Goal: Information Seeking & Learning: Learn about a topic

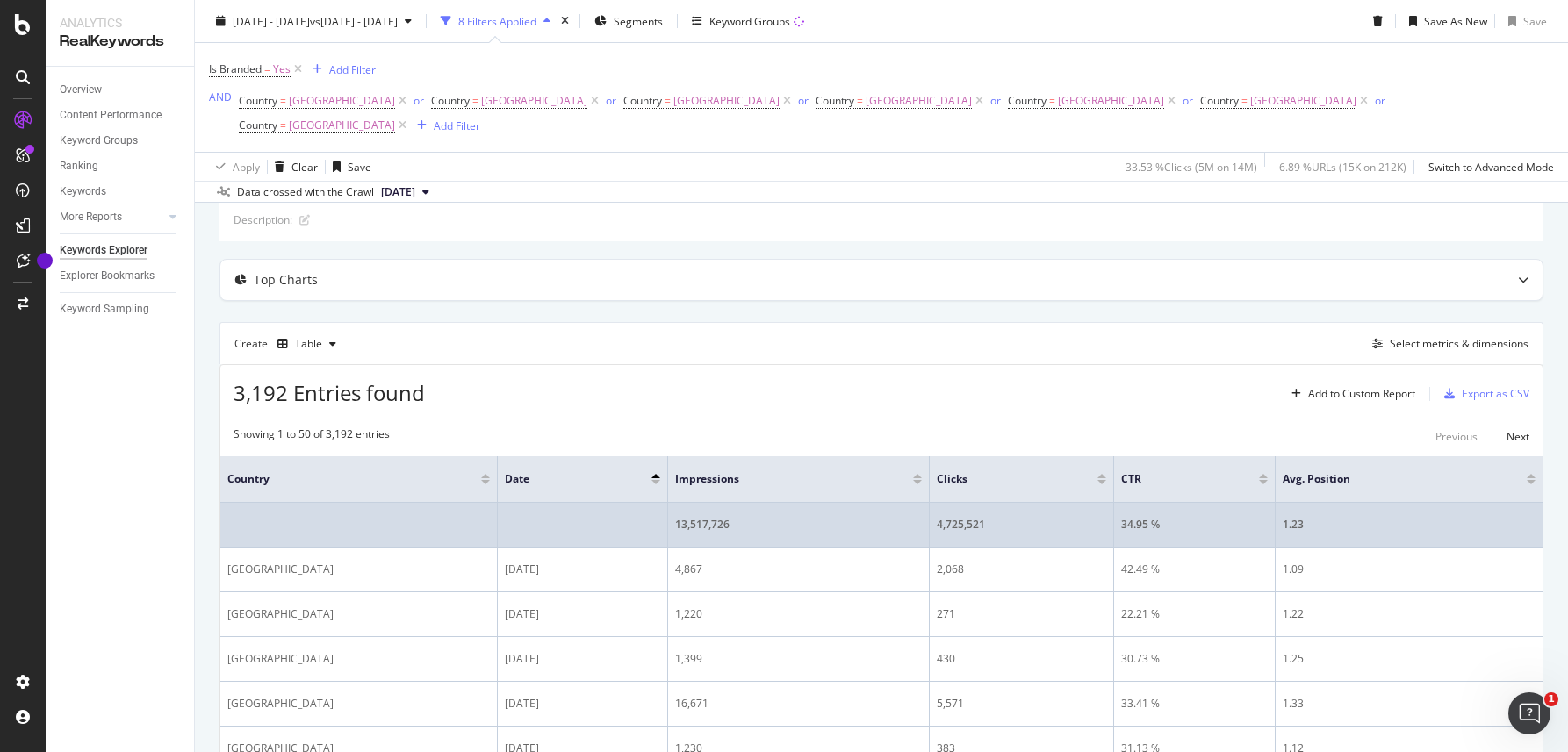
scroll to position [98, 0]
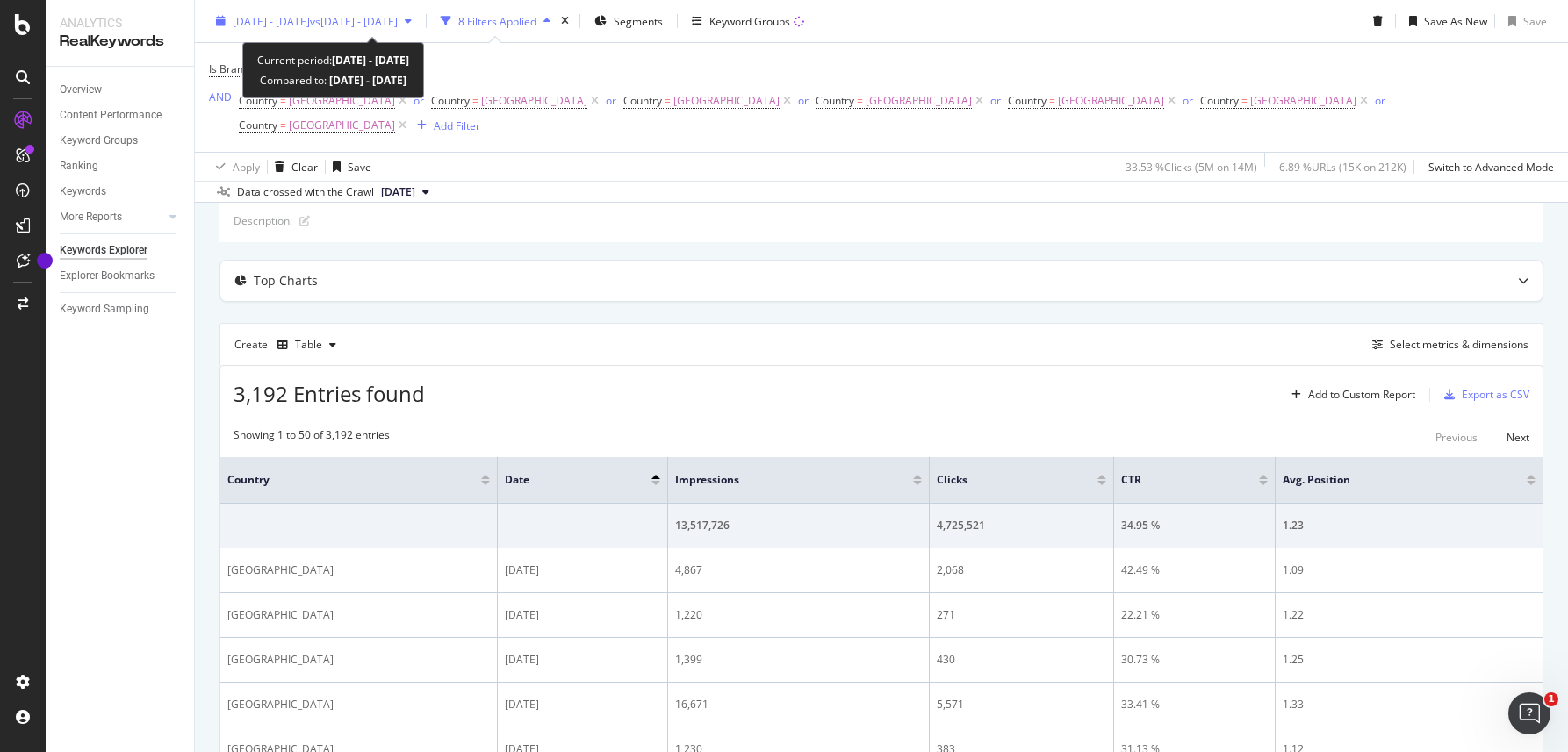
click at [310, 20] on span "[DATE] - [DATE]" at bounding box center [271, 21] width 77 height 15
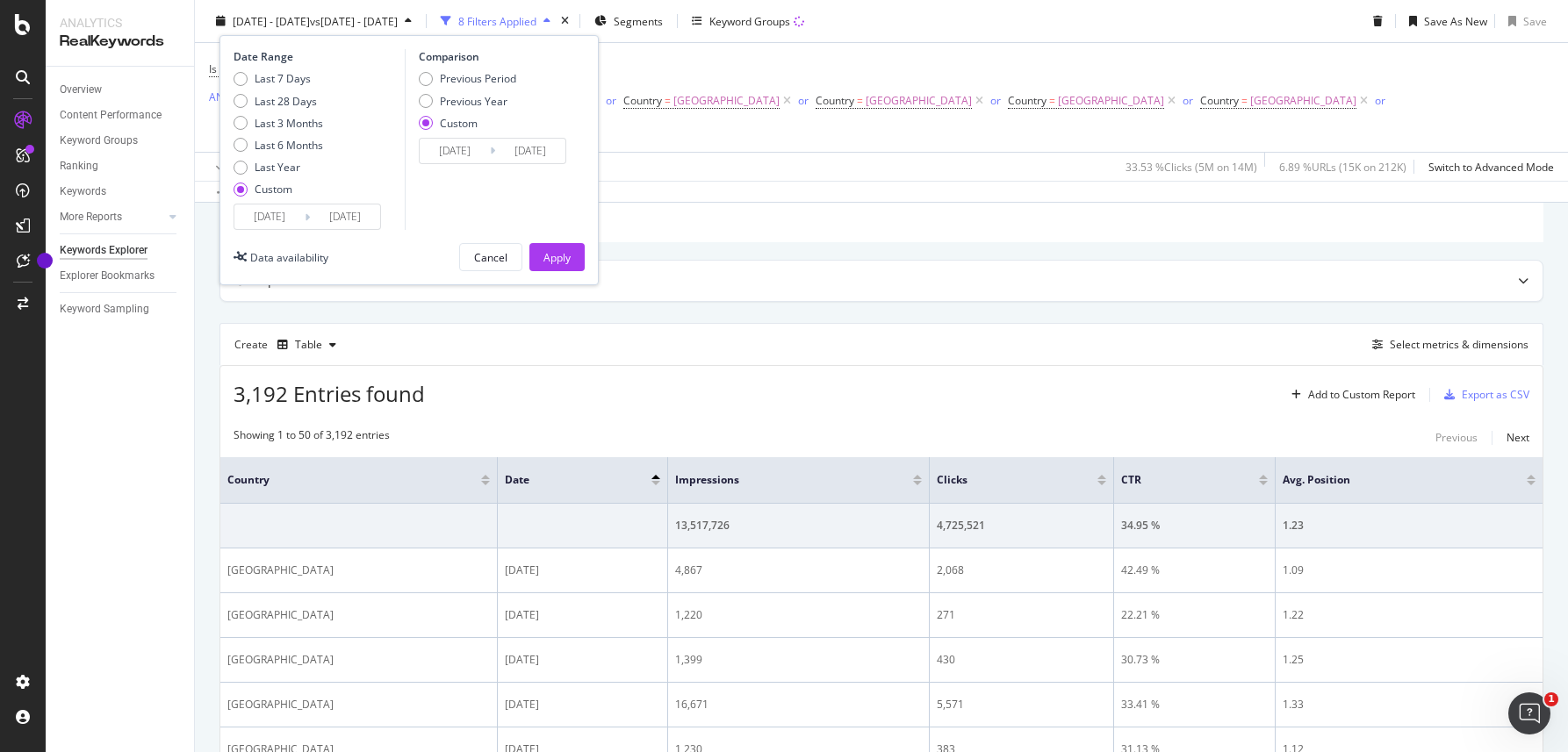
click at [278, 217] on input "2023/12/01" at bounding box center [269, 217] width 70 height 25
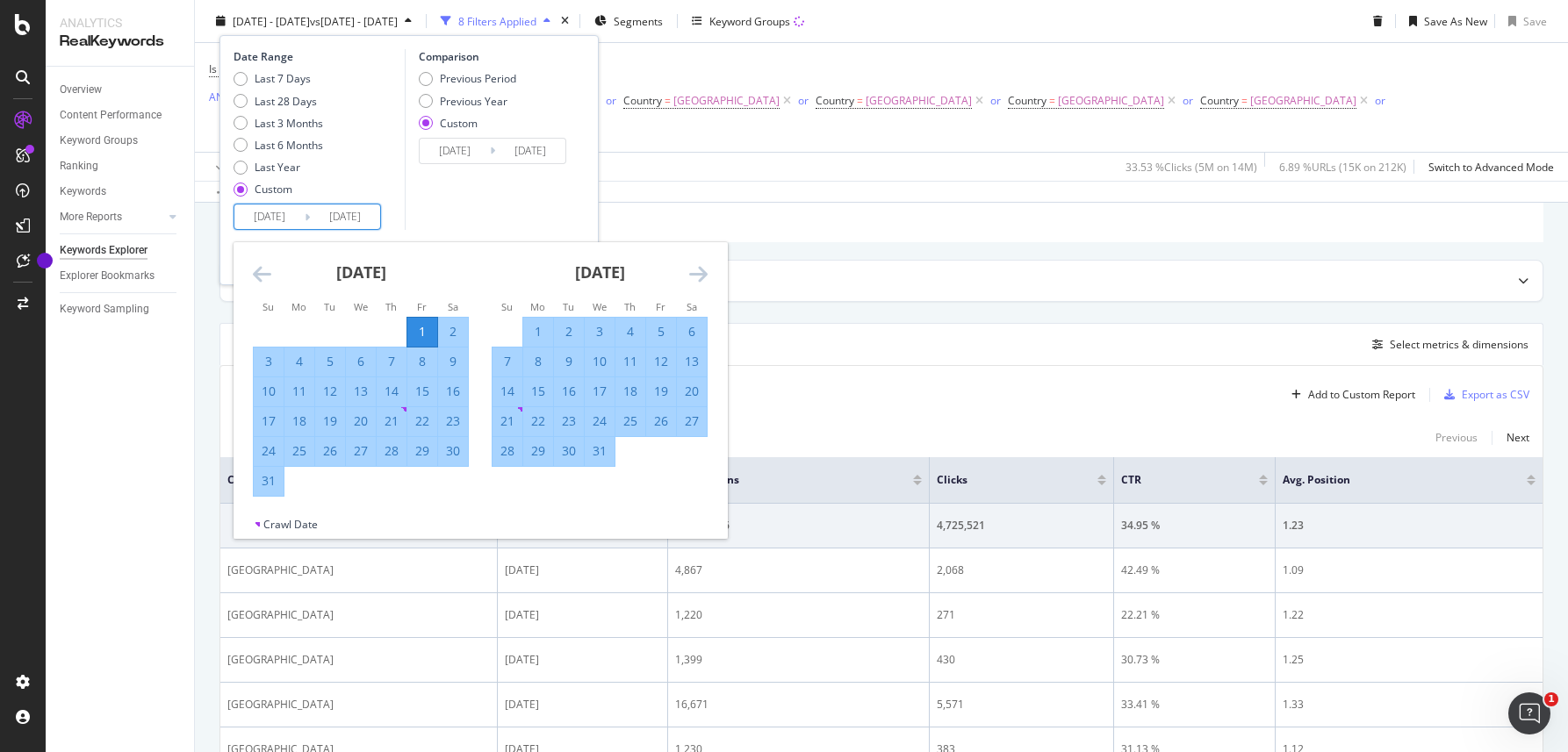
click at [269, 219] on input "2023/12/01" at bounding box center [269, 217] width 70 height 25
type input "2025/09/01"
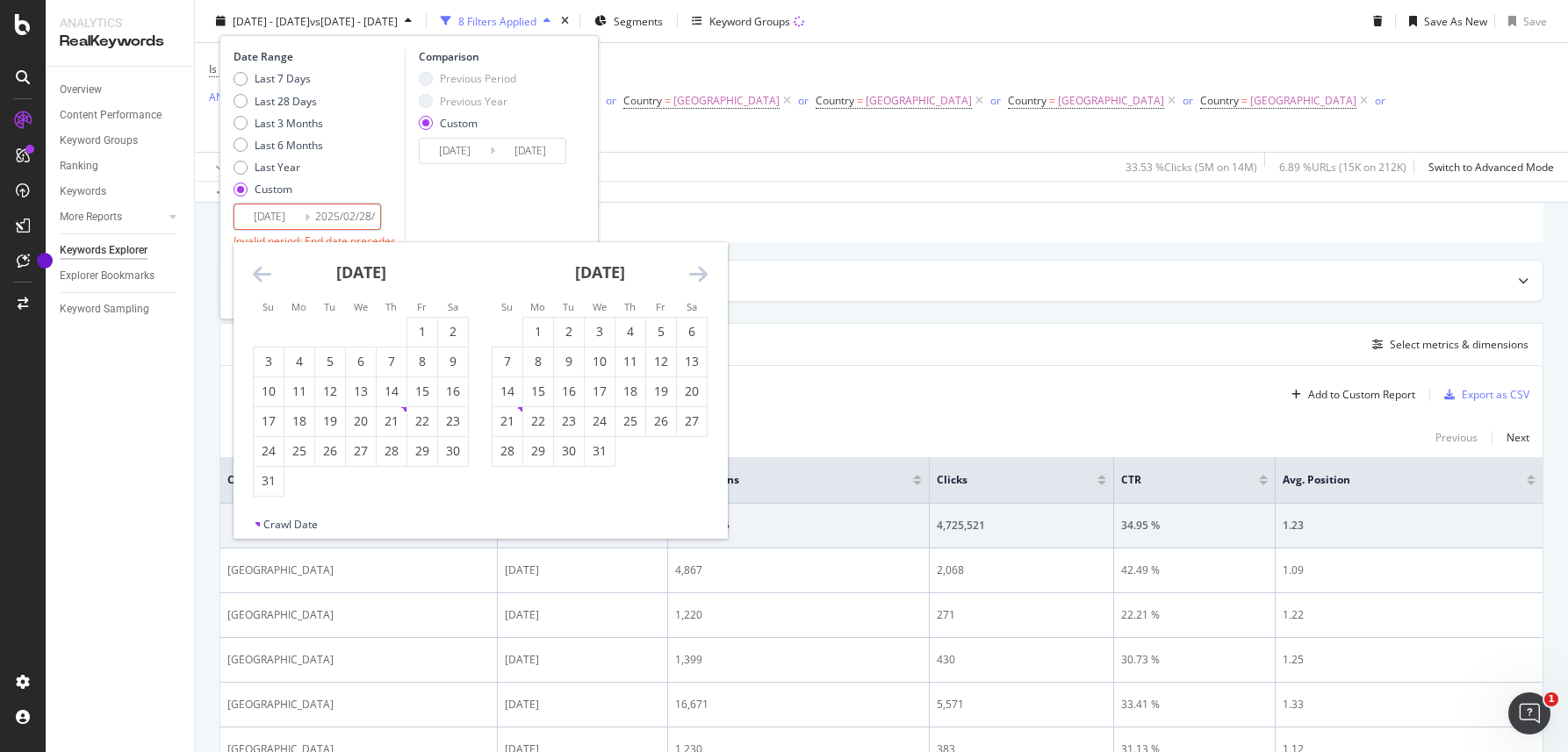
click at [352, 220] on input "2025/02/28/" at bounding box center [345, 217] width 70 height 25
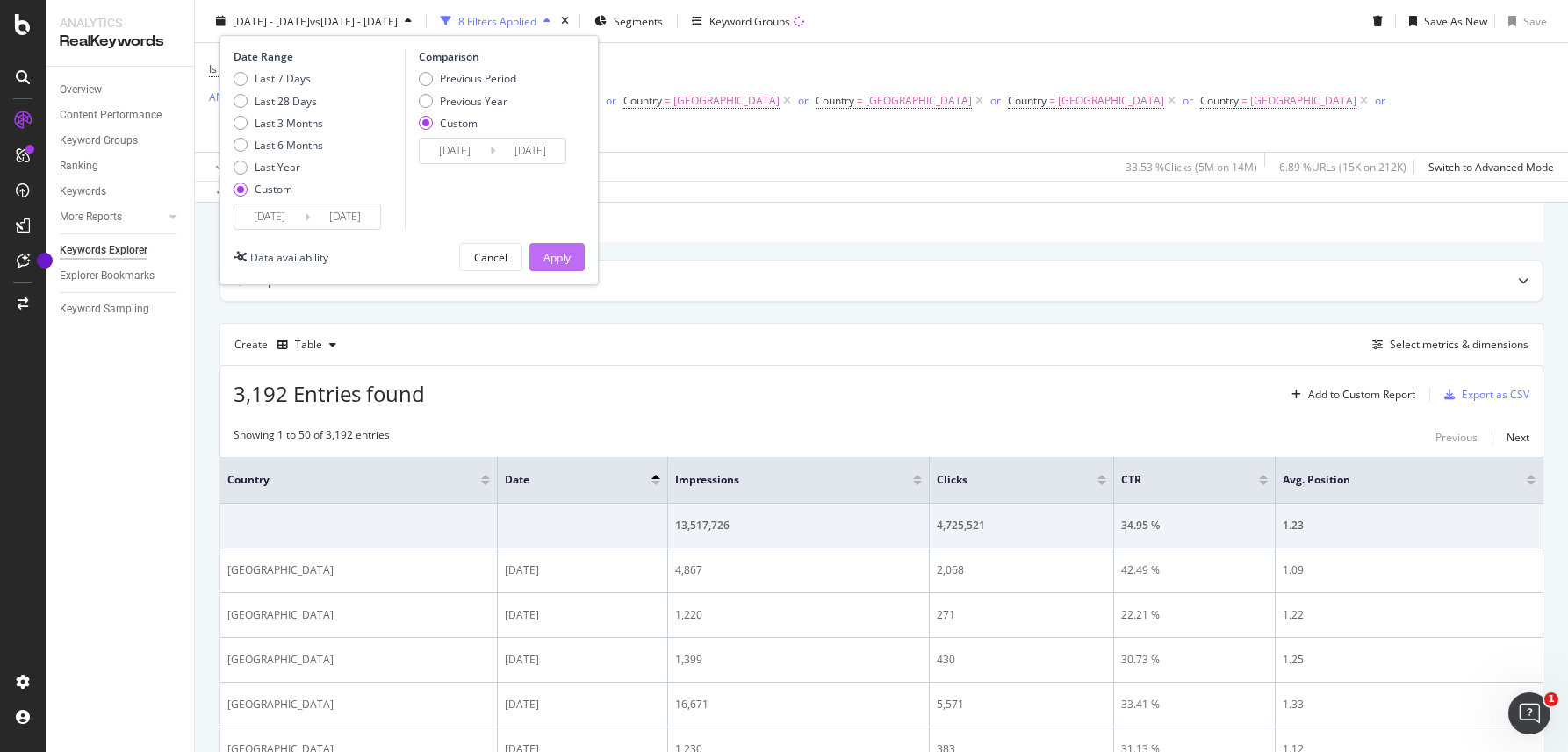
type input "2025/09/30"
click at [552, 255] on div "Apply" at bounding box center [557, 257] width 27 height 15
